Goal: Find specific page/section: Find specific page/section

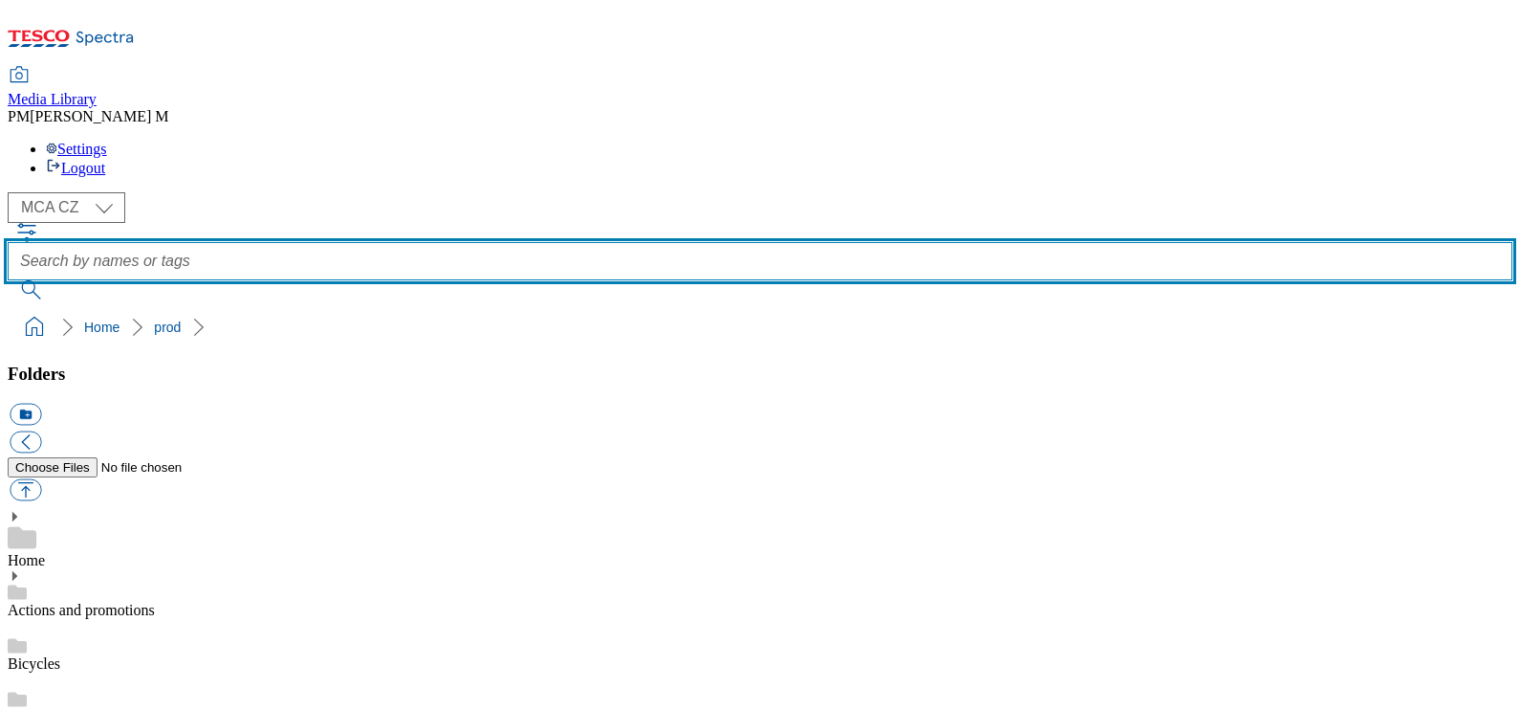
click at [710, 242] on input "text" at bounding box center [760, 261] width 1505 height 38
type input "Q25"
click at [8, 280] on button "submit" at bounding box center [33, 289] width 50 height 19
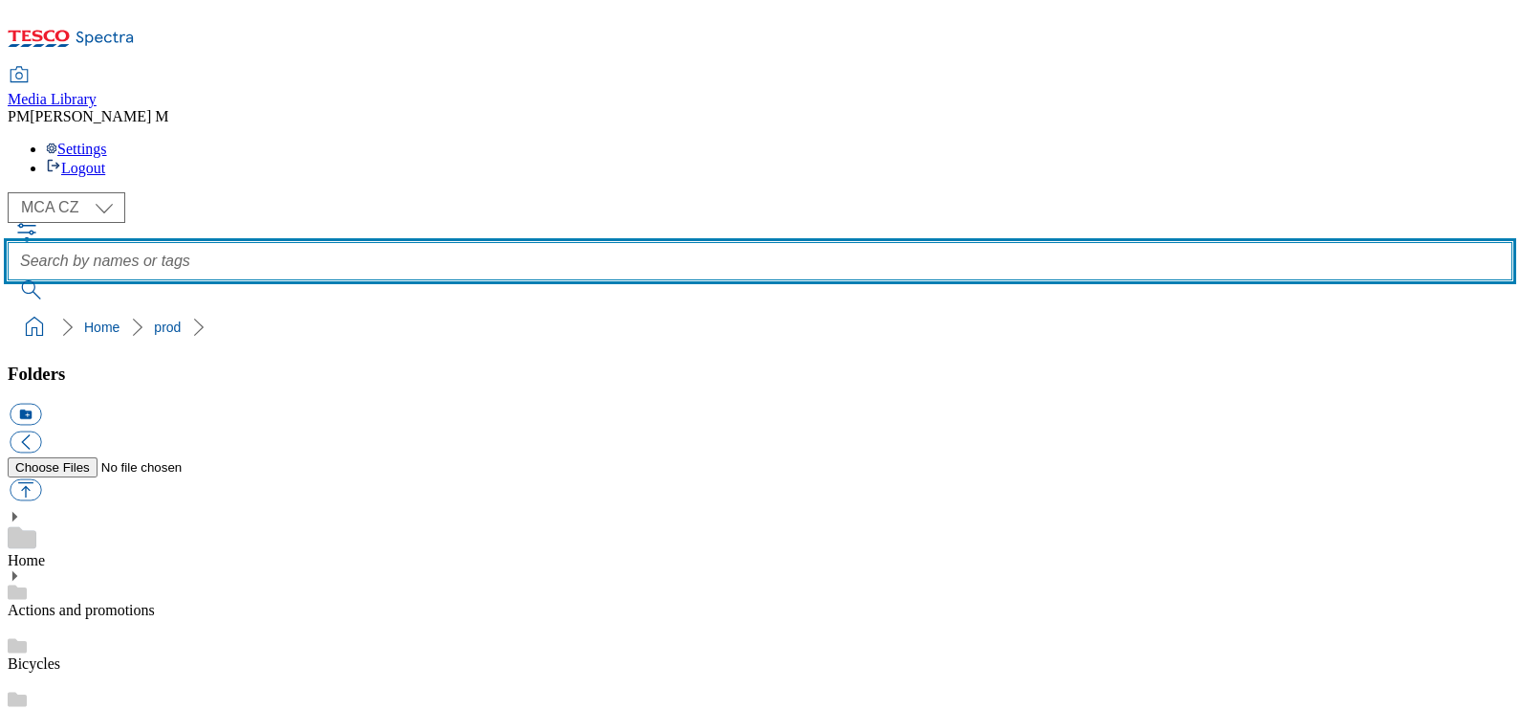
click at [636, 242] on input "text" at bounding box center [760, 261] width 1505 height 38
type input "Q25"
click at [8, 280] on button "submit" at bounding box center [33, 289] width 50 height 19
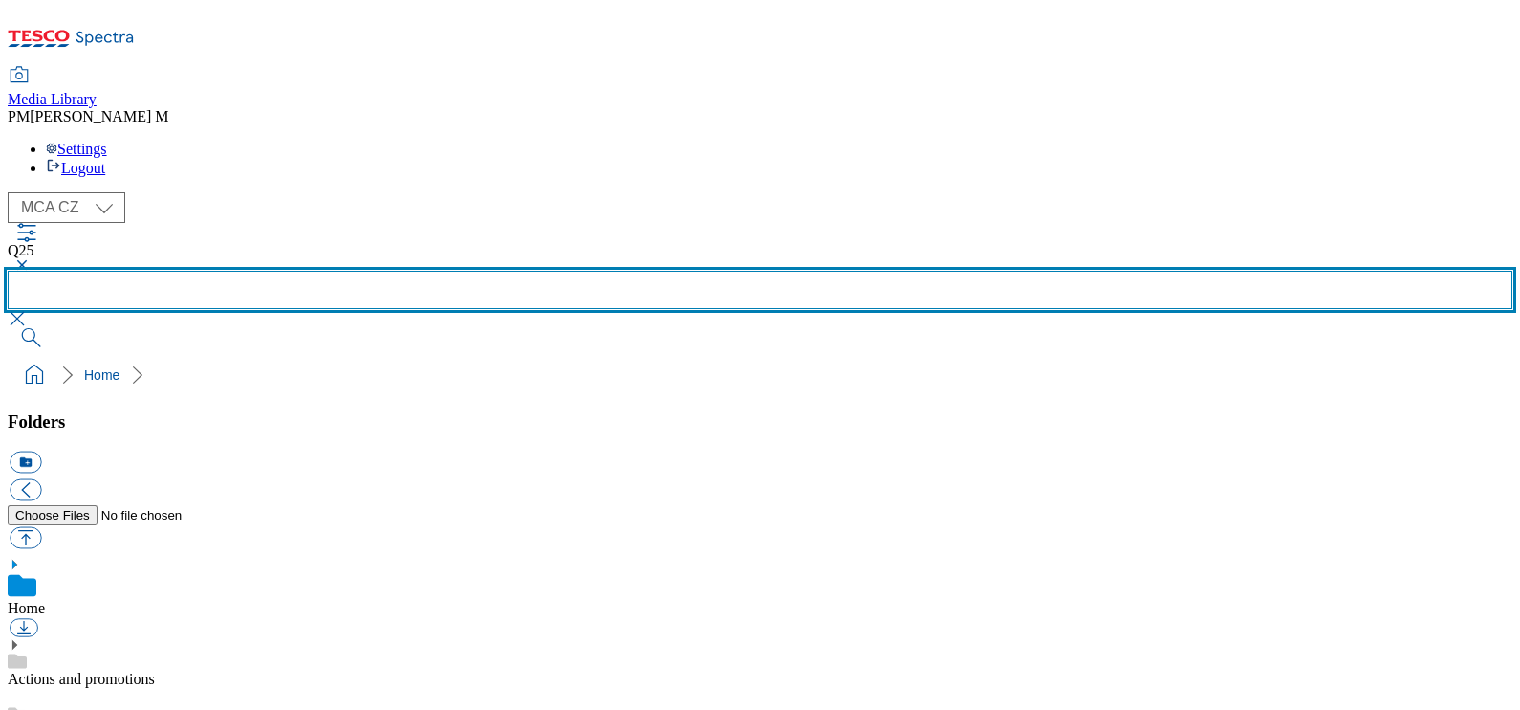
scroll to position [1450, 0]
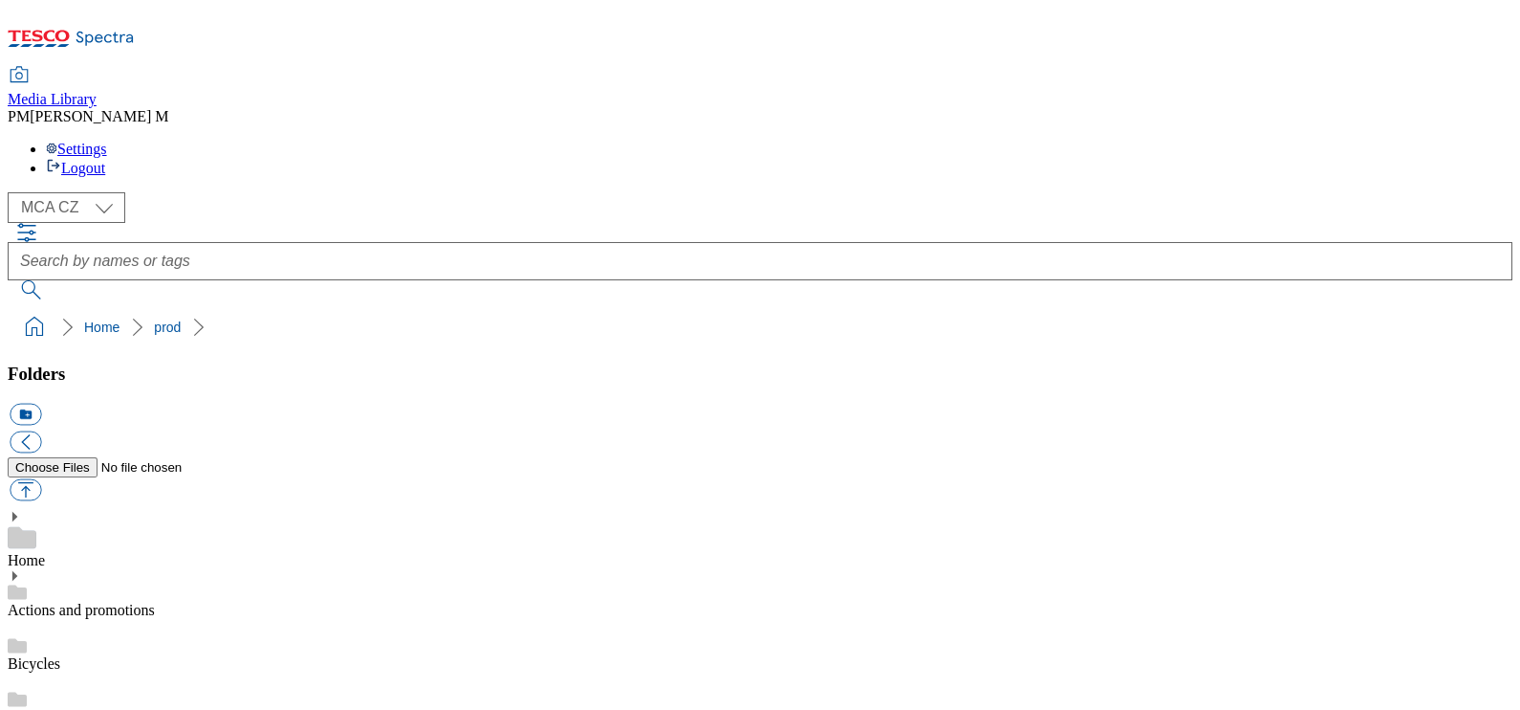
scroll to position [1450, 0]
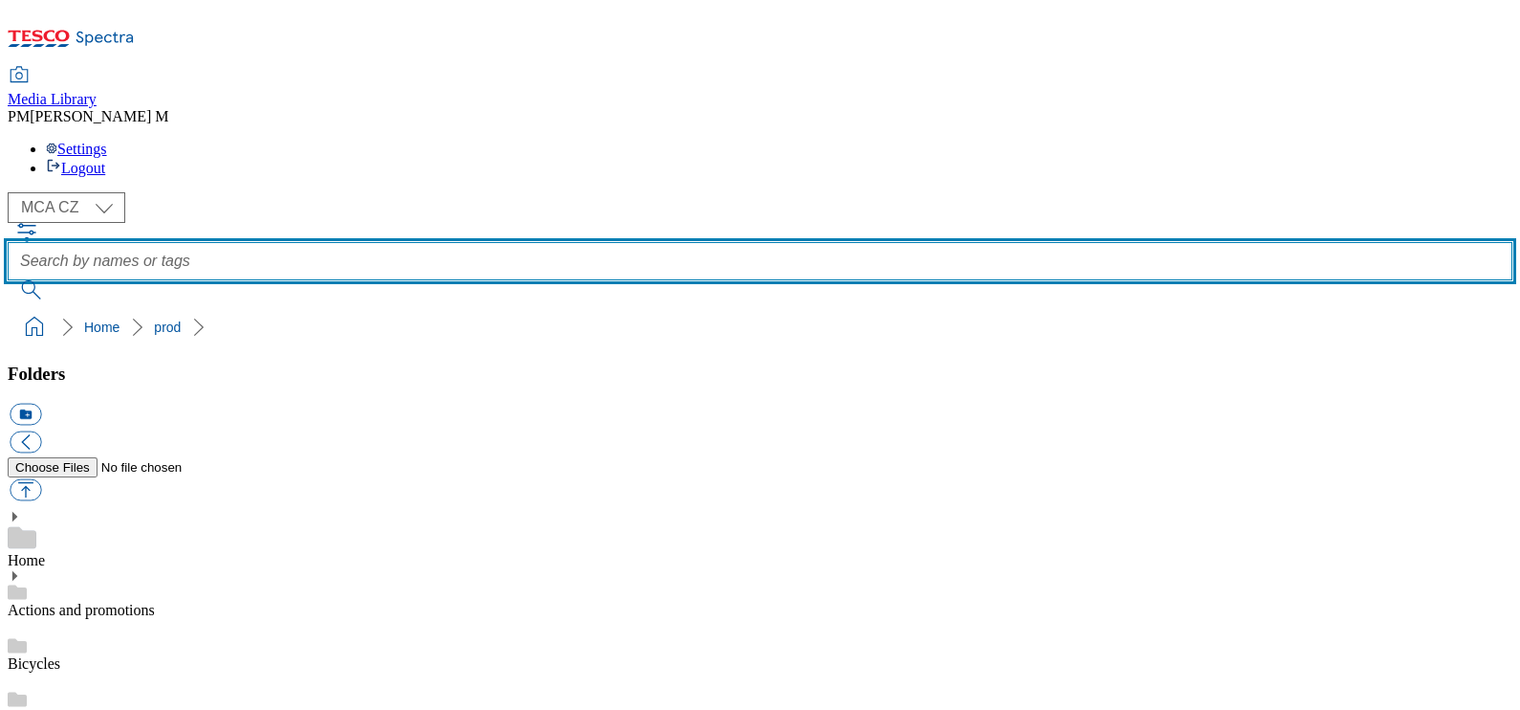
click at [765, 242] on input "text" at bounding box center [760, 261] width 1505 height 38
type input "Q25"
click at [8, 280] on button "submit" at bounding box center [33, 289] width 50 height 19
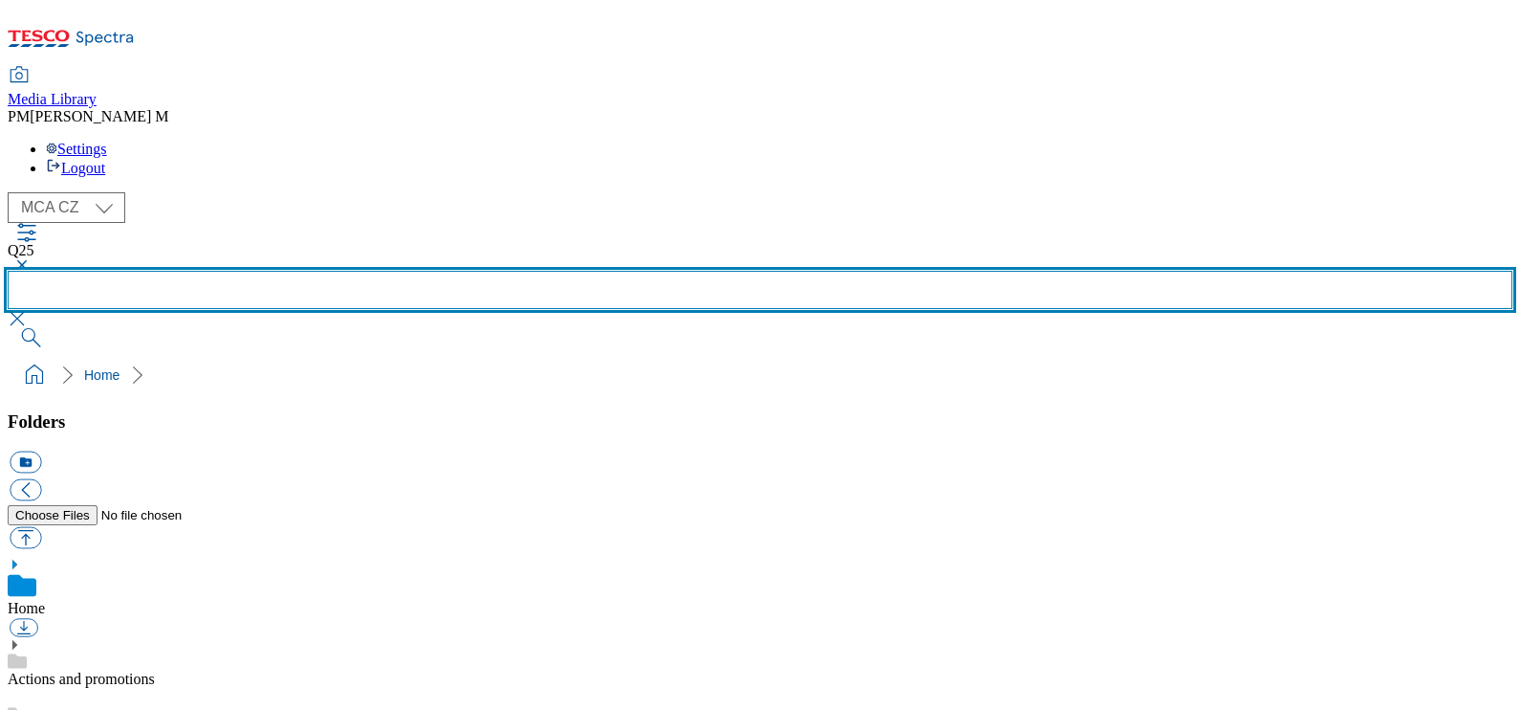
scroll to position [1450, 0]
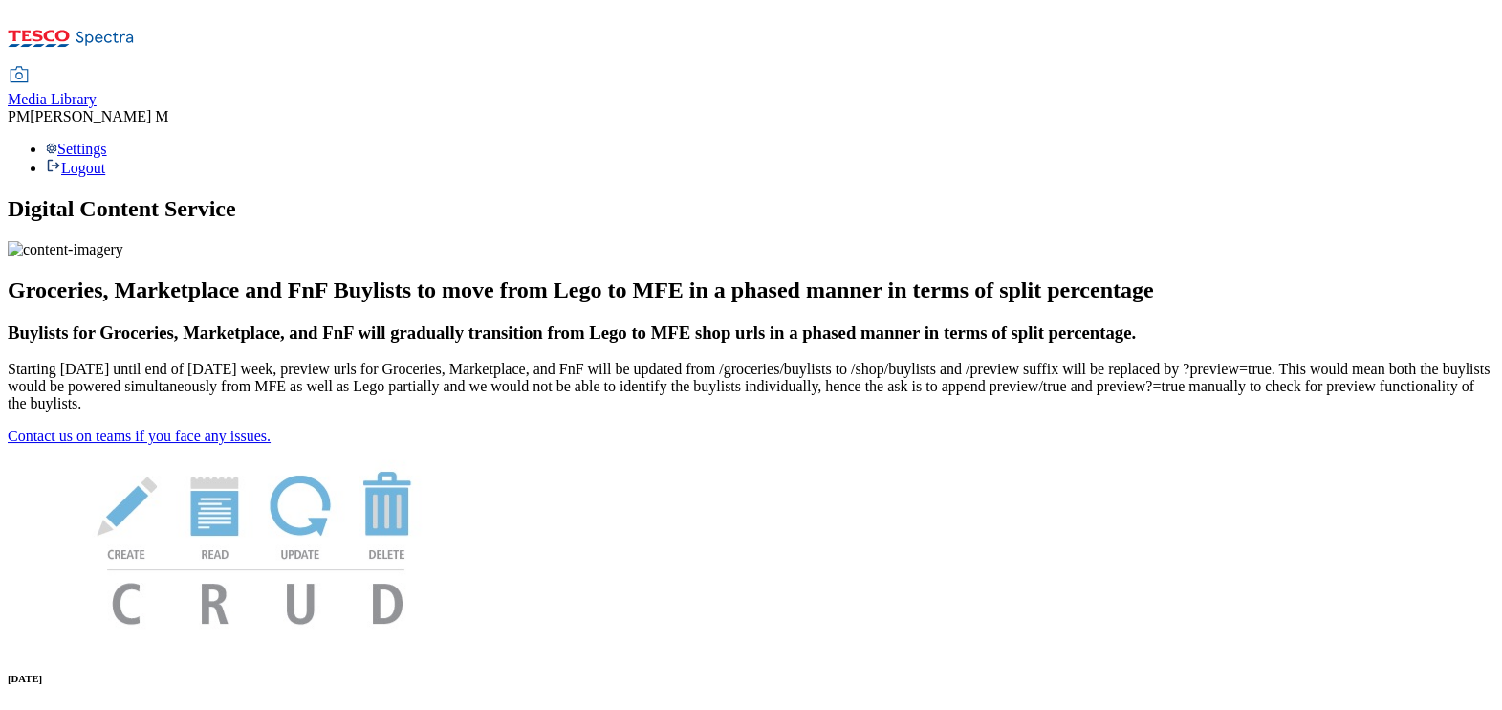
click at [97, 91] on span "Media Library" at bounding box center [52, 99] width 89 height 16
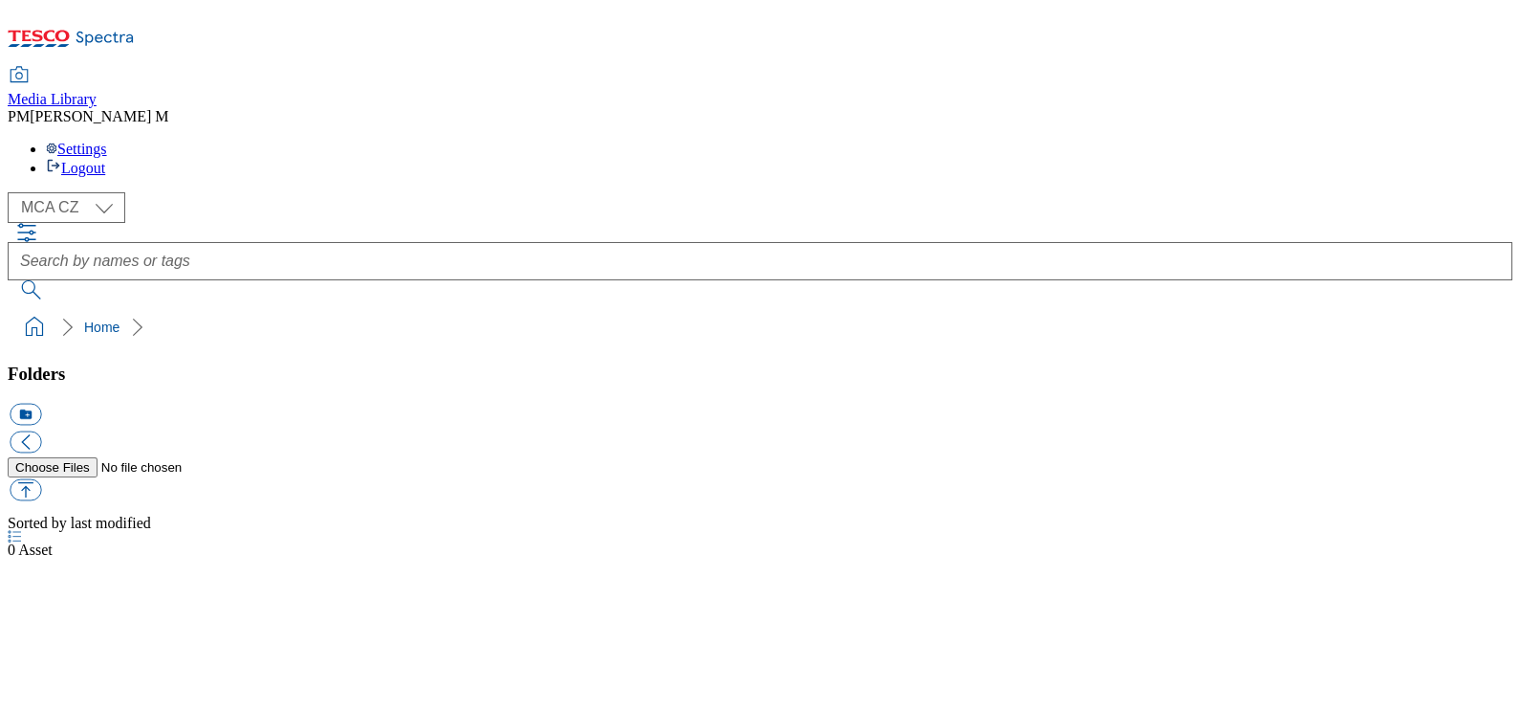
select select "flare-mca-cz"
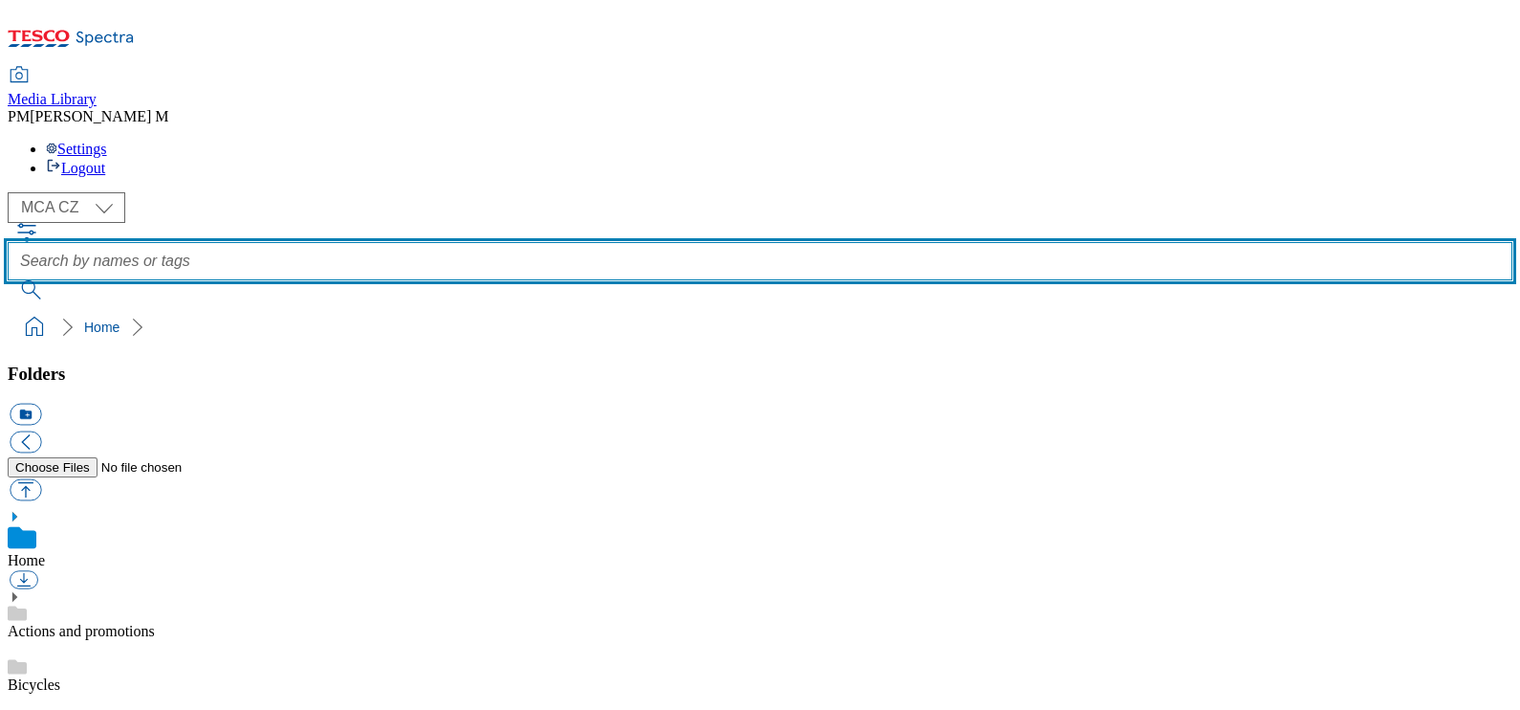
click at [644, 242] on input "text" at bounding box center [760, 261] width 1505 height 38
paste input "PC9"
type input "PC9"
click at [8, 280] on button "submit" at bounding box center [33, 289] width 50 height 19
